Goal: Transaction & Acquisition: Obtain resource

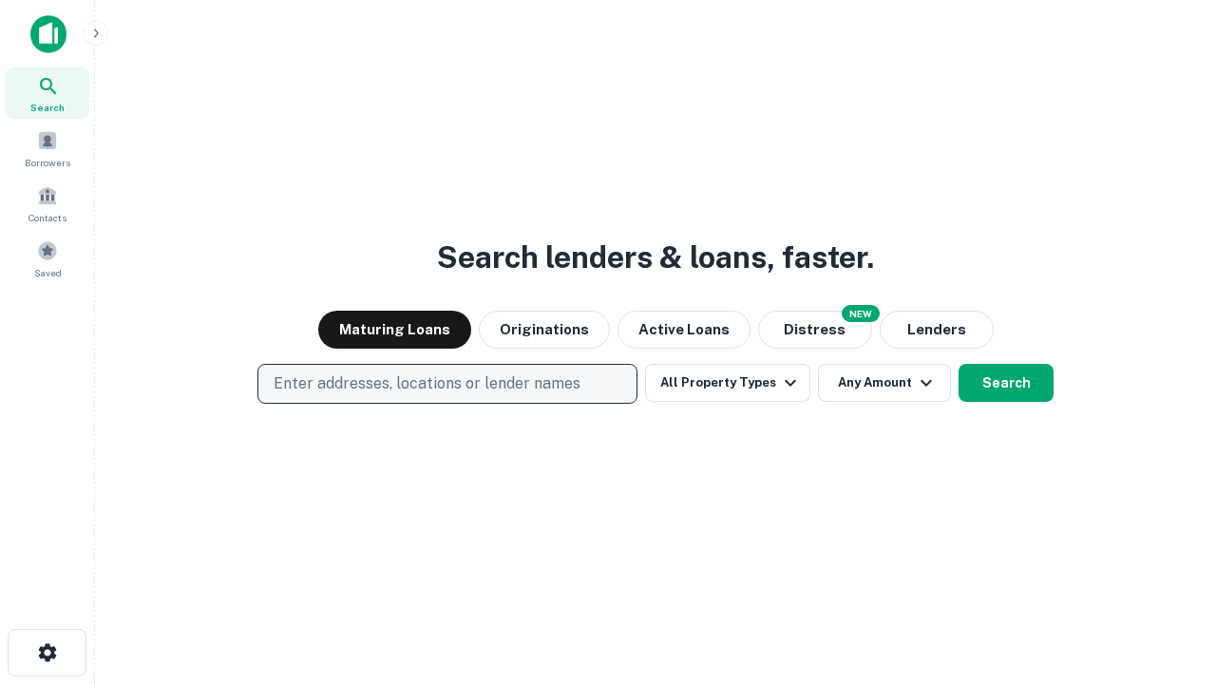
click at [447, 384] on p "Enter addresses, locations or lender names" at bounding box center [427, 383] width 307 height 23
type input "**********"
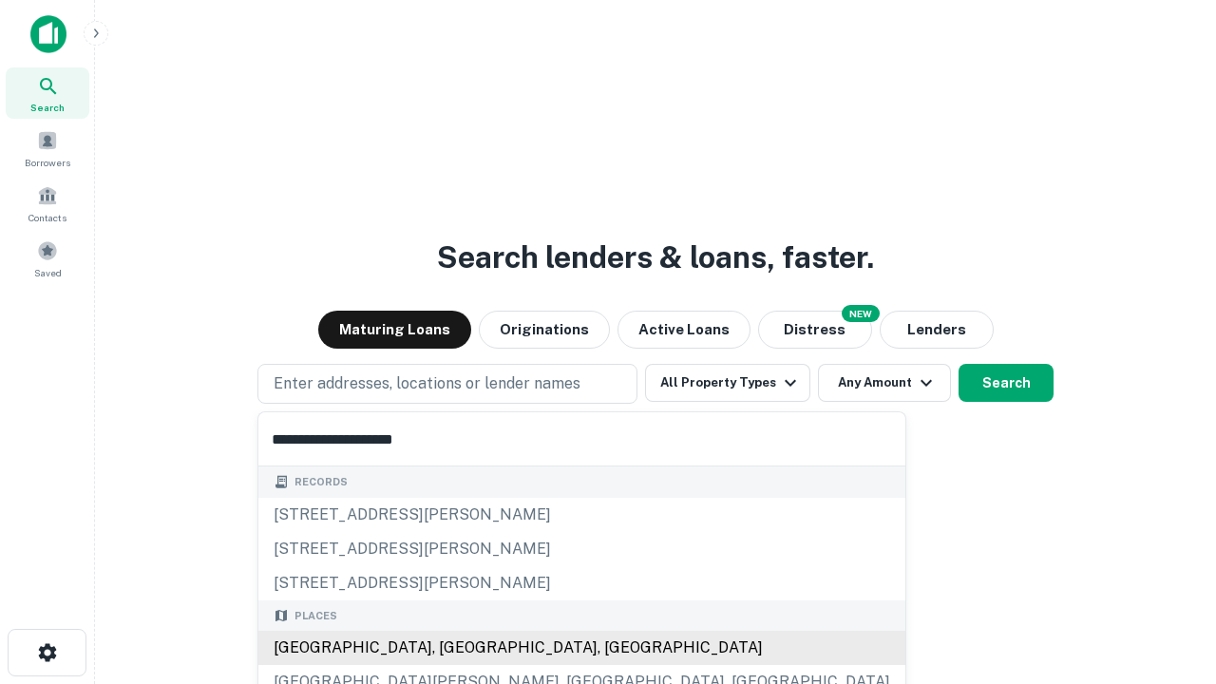
click at [454, 648] on div "[GEOGRAPHIC_DATA], [GEOGRAPHIC_DATA], [GEOGRAPHIC_DATA]" at bounding box center [581, 648] width 647 height 34
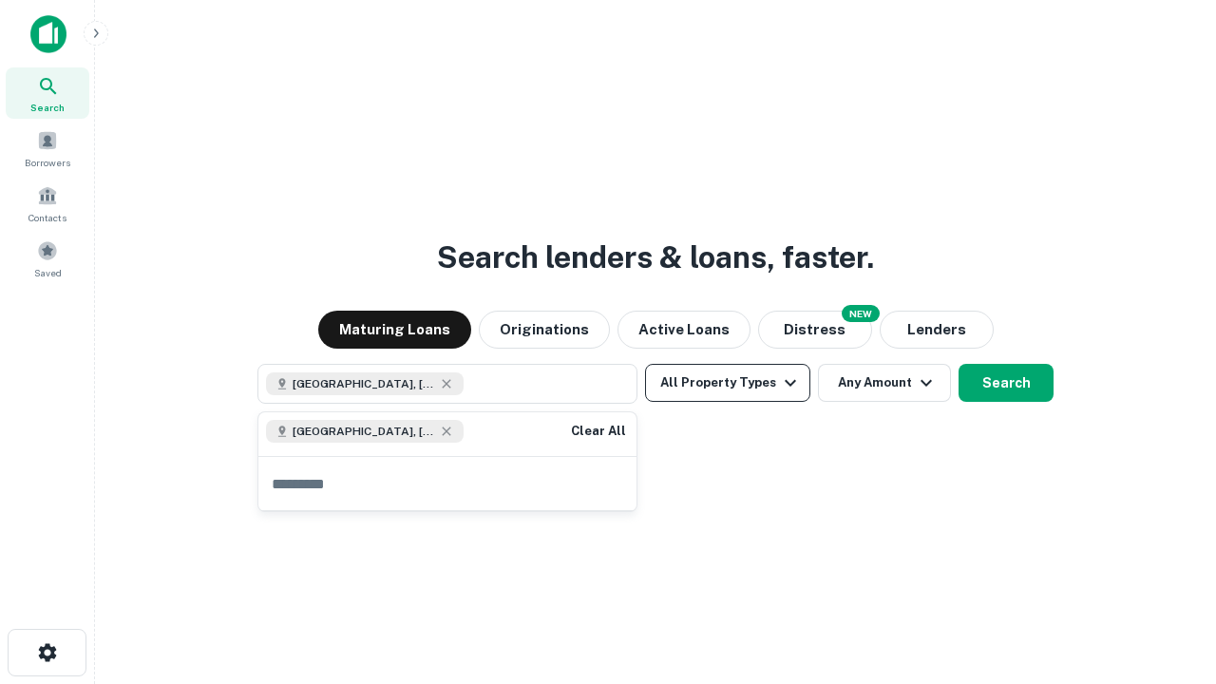
click at [728, 383] on button "All Property Types" at bounding box center [727, 383] width 165 height 38
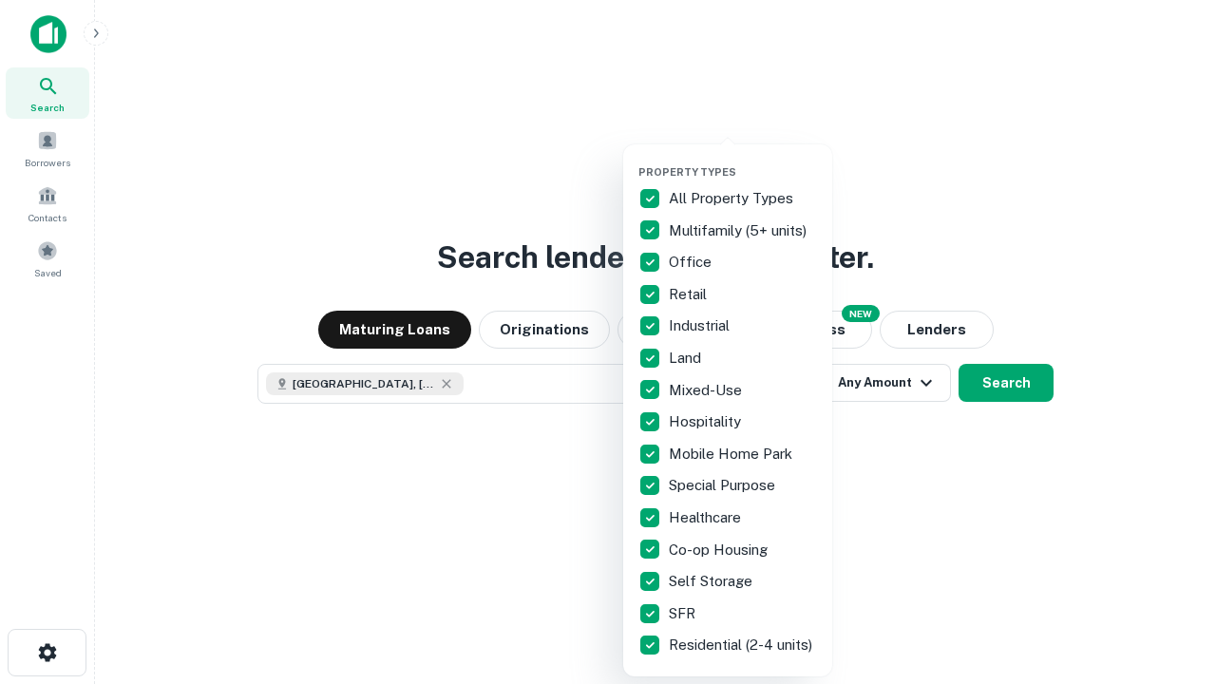
click at [743, 160] on button "button" at bounding box center [743, 160] width 209 height 1
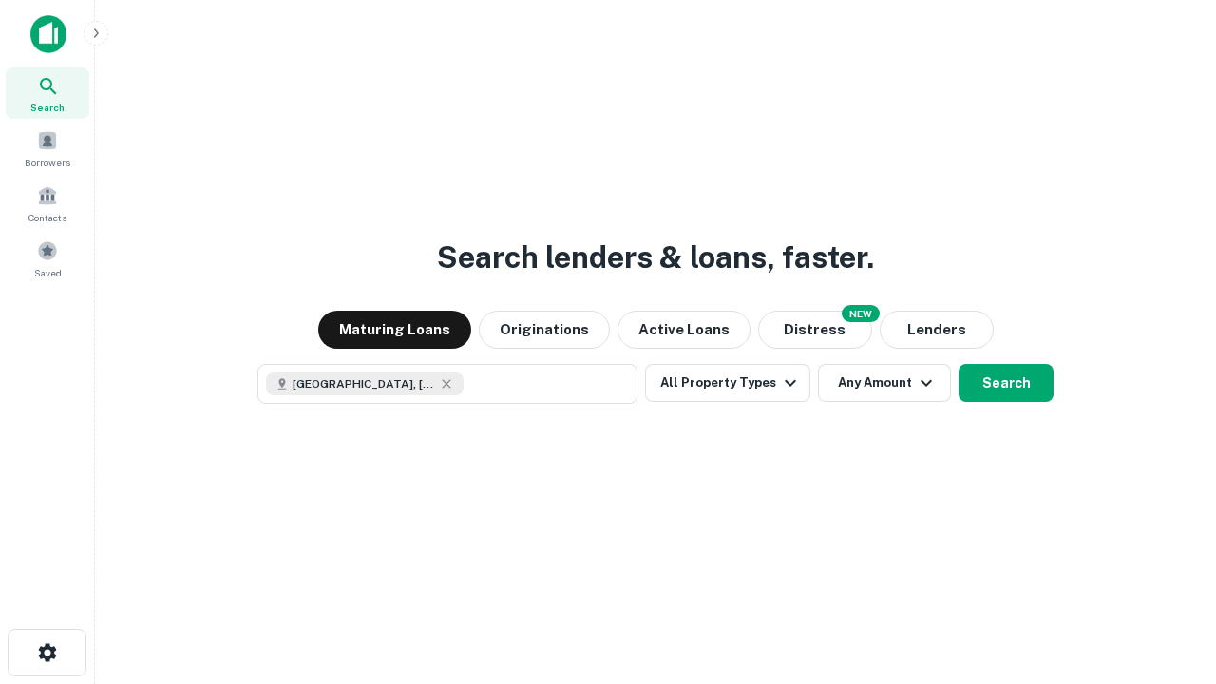
scroll to position [30, 0]
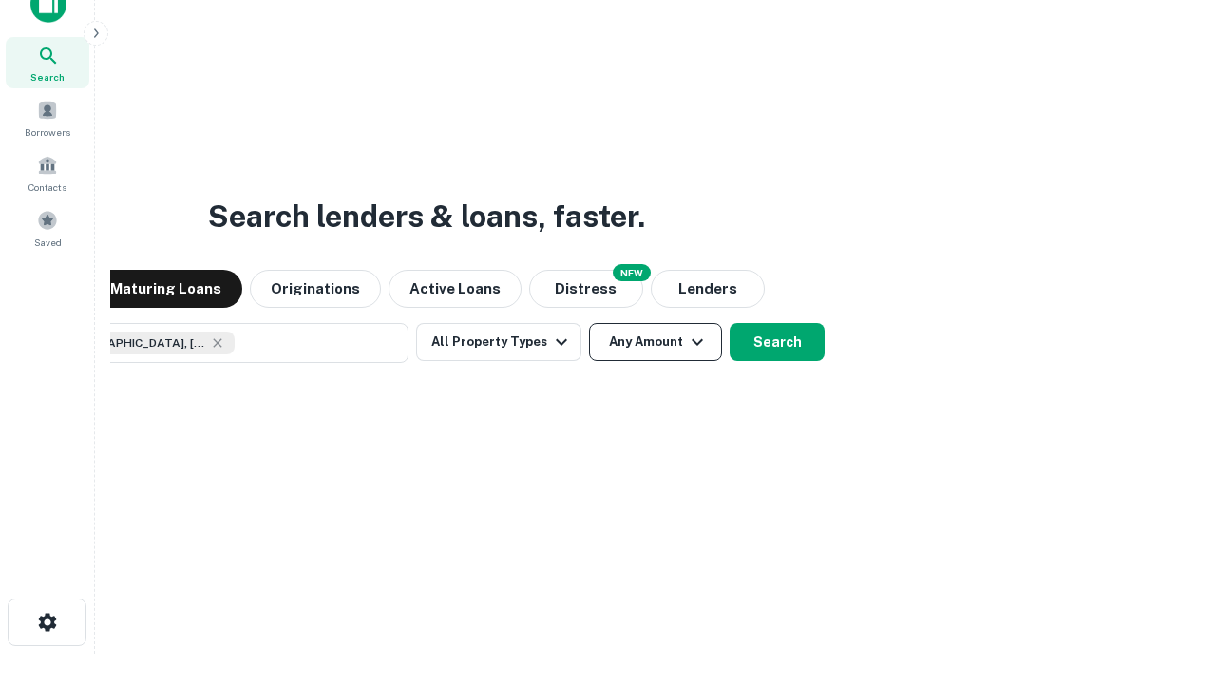
click at [589, 323] on button "Any Amount" at bounding box center [655, 342] width 133 height 38
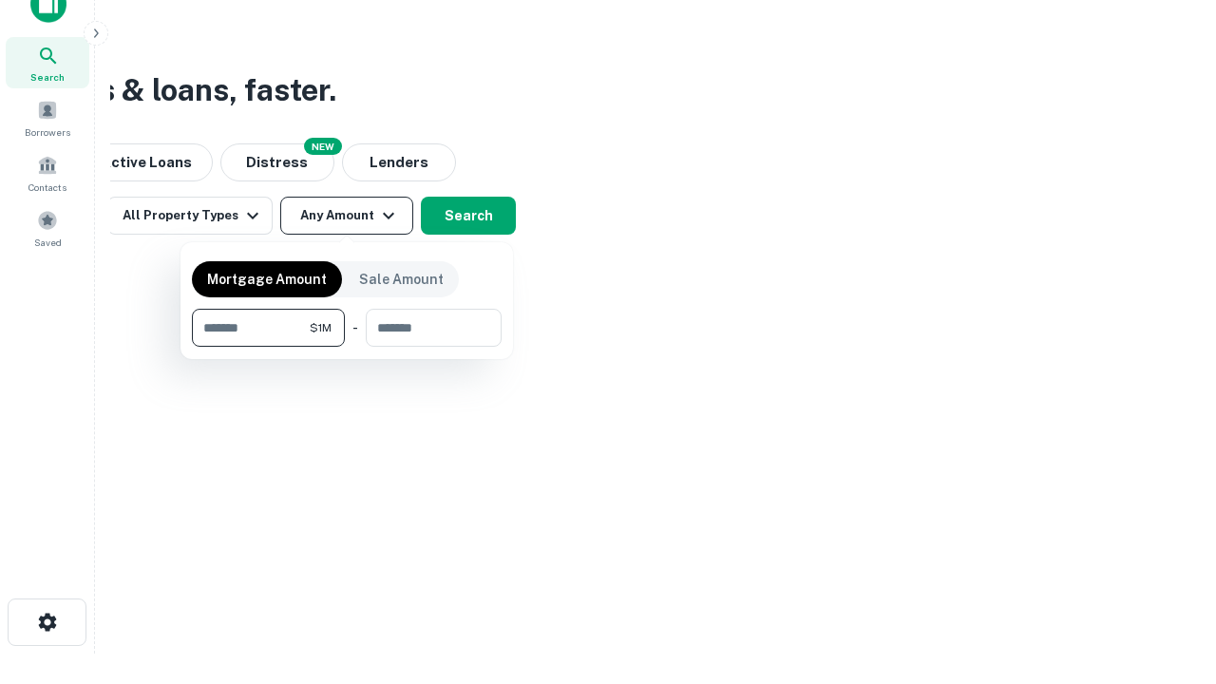
type input "*******"
click at [347, 347] on button "button" at bounding box center [347, 347] width 310 height 1
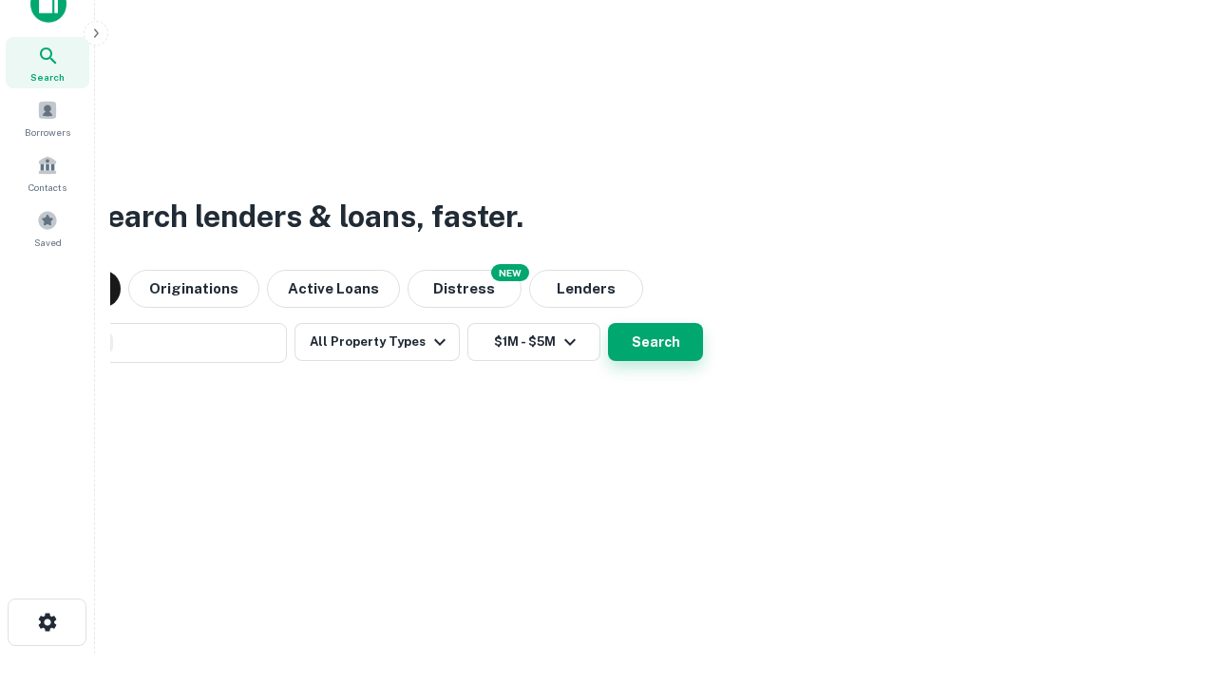
click at [608, 323] on button "Search" at bounding box center [655, 342] width 95 height 38
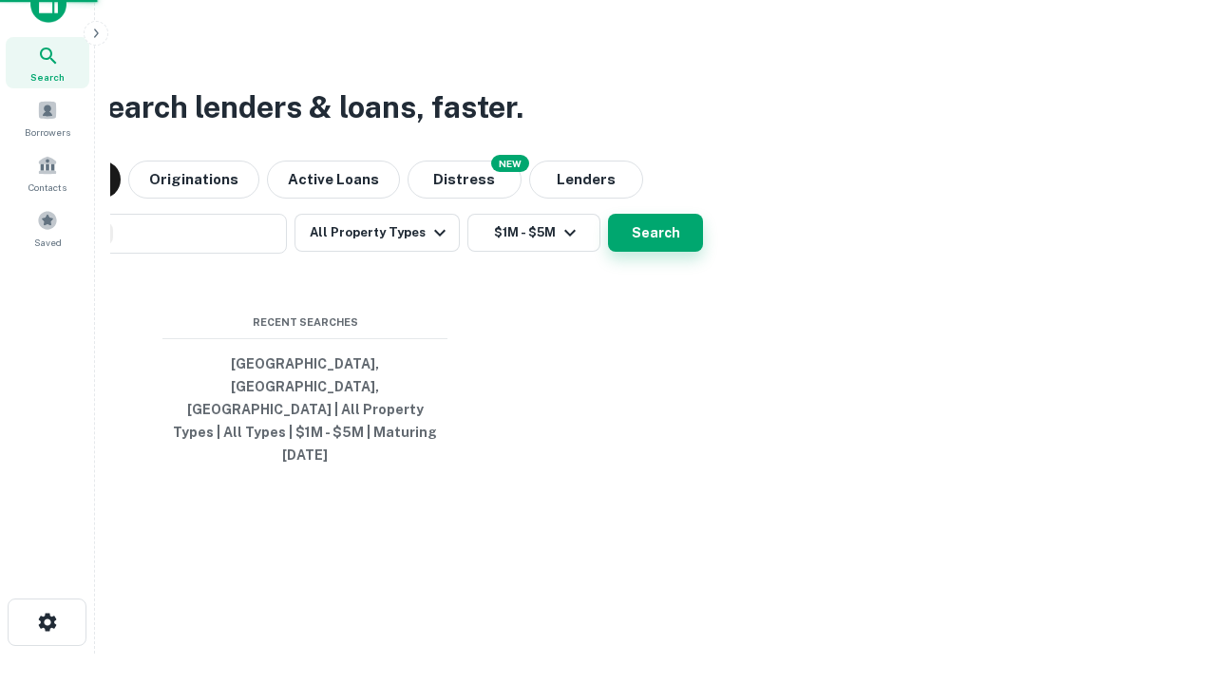
scroll to position [50, 538]
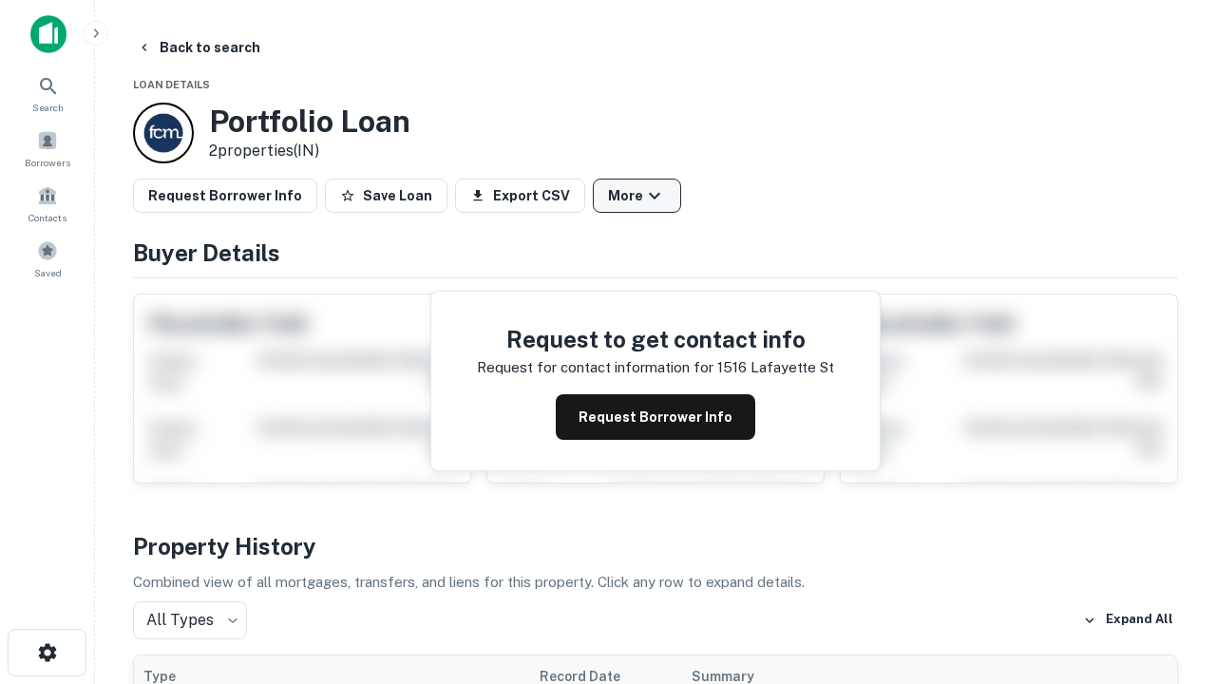
click at [637, 196] on button "More" at bounding box center [637, 196] width 88 height 34
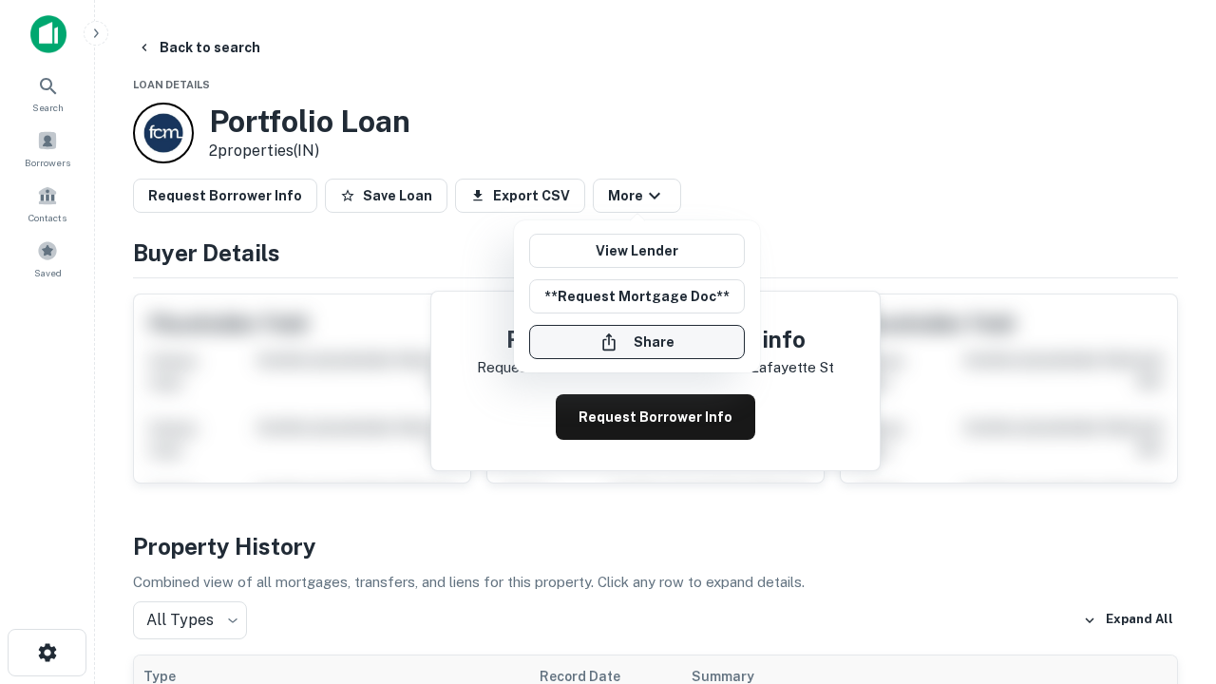
click at [637, 342] on button "Share" at bounding box center [637, 342] width 216 height 34
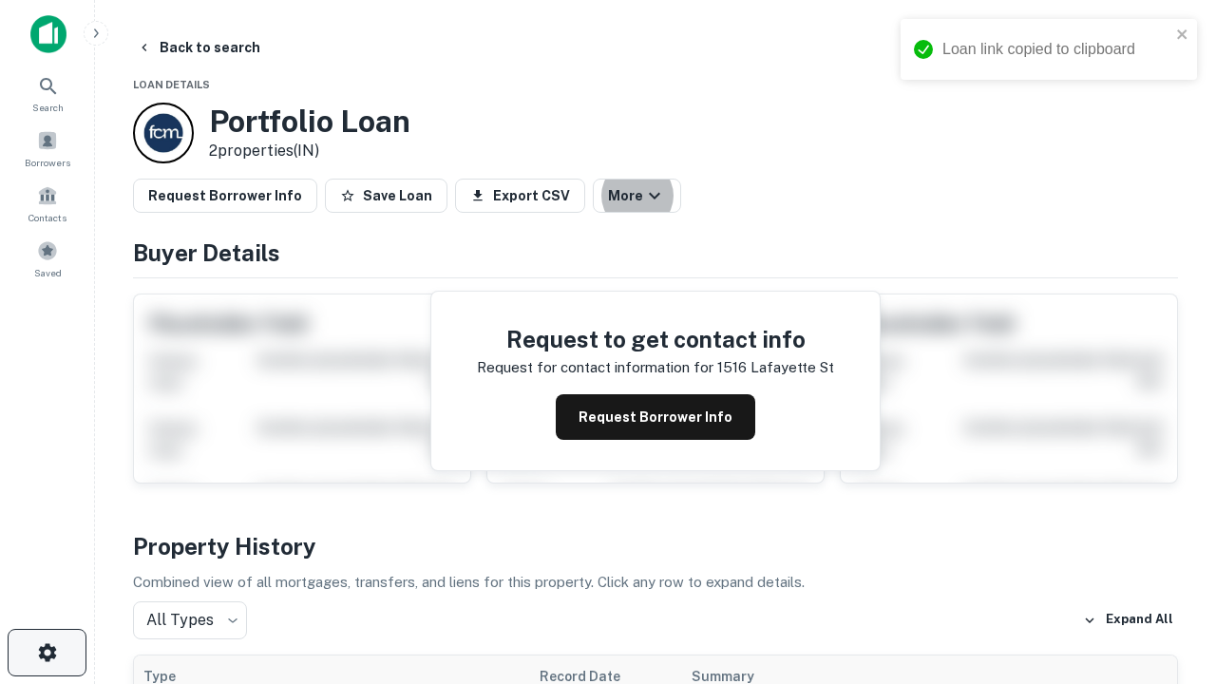
click at [47, 653] on icon "button" at bounding box center [47, 652] width 23 height 23
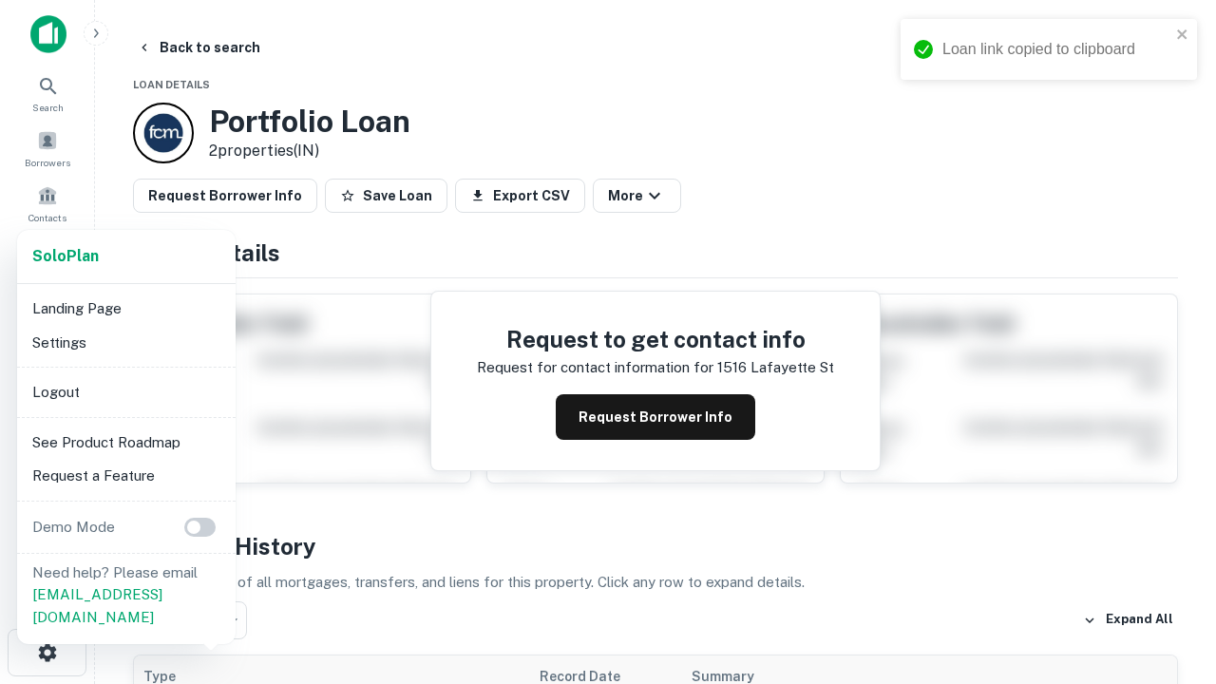
click at [125, 391] on li "Logout" at bounding box center [126, 392] width 203 height 34
